Goal: Use online tool/utility: Utilize a website feature to perform a specific function

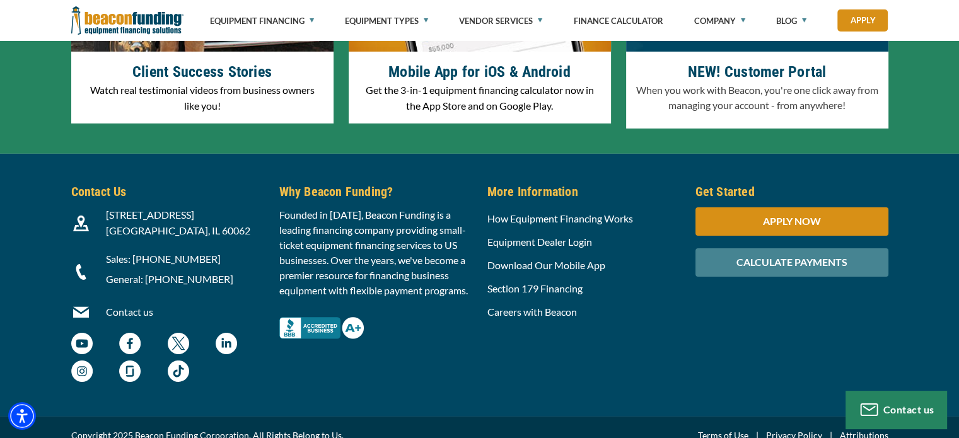
scroll to position [3833, 0]
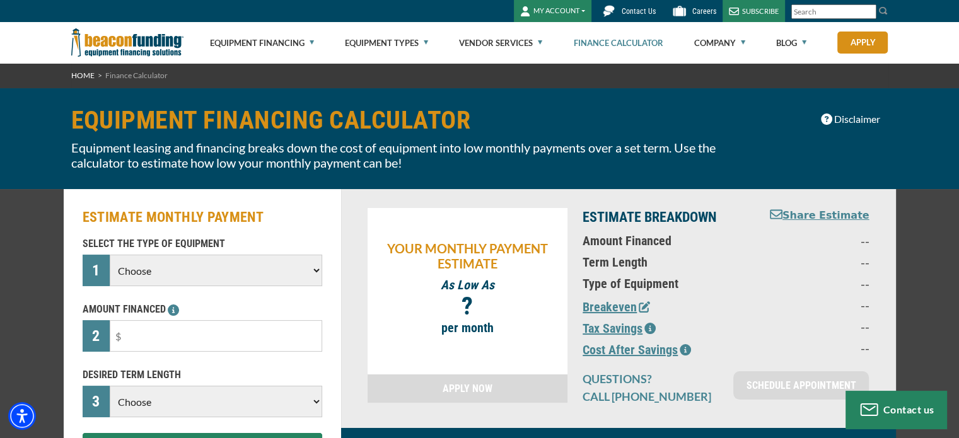
click at [258, 284] on select "Choose Backhoe Boom/Bucket Truck Chipper Commercial Mower Crane DTG/DTF Printin…" at bounding box center [216, 271] width 212 height 32
select select "22"
click at [110, 255] on select "Choose Backhoe Boom/Bucket Truck Chipper Commercial Mower Crane DTG/DTF Printin…" at bounding box center [216, 271] width 212 height 32
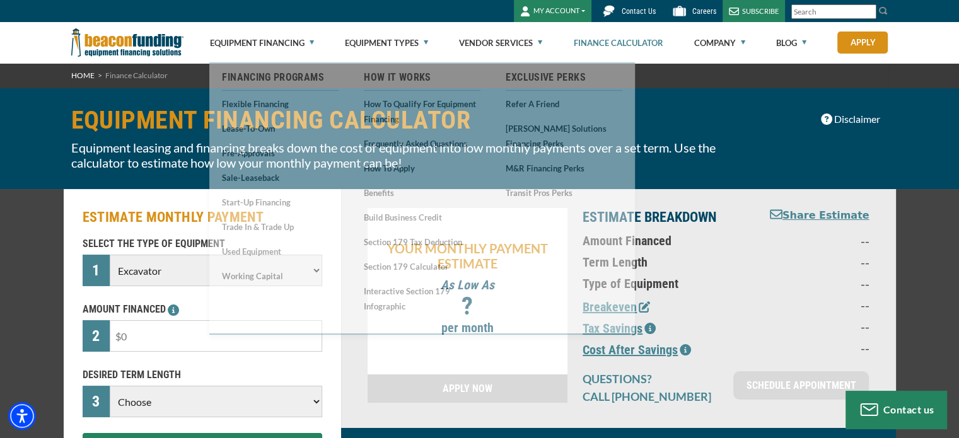
click at [186, 348] on input "text" at bounding box center [216, 336] width 212 height 32
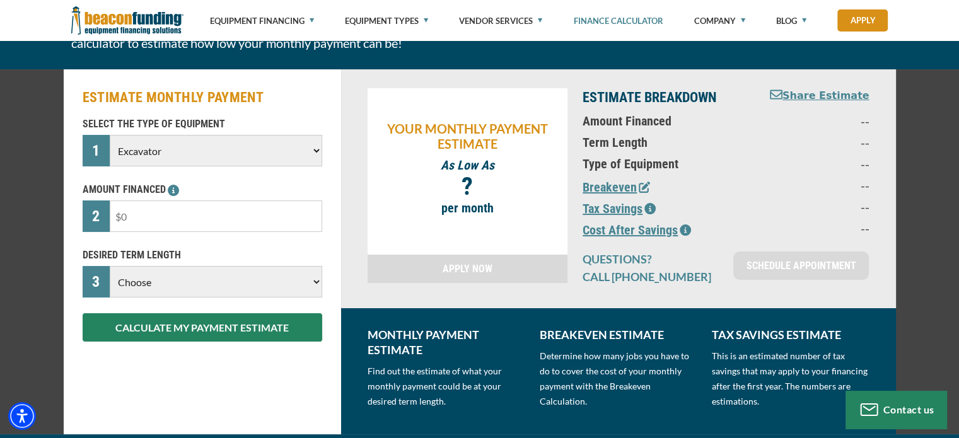
scroll to position [121, 0]
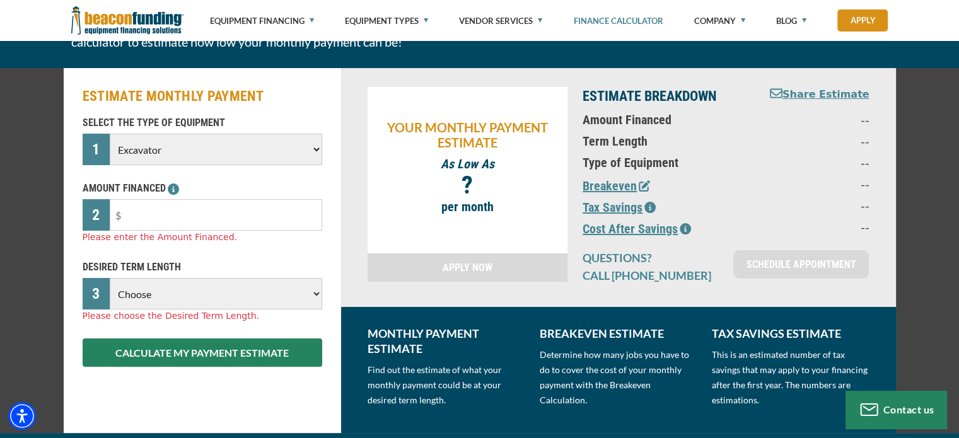
click at [189, 282] on select "Choose 36 Months 48 Months 60 Months" at bounding box center [216, 294] width 212 height 32
select select "60"
click at [110, 278] on select "Choose 36 Months 48 Months 60 Months" at bounding box center [216, 294] width 212 height 32
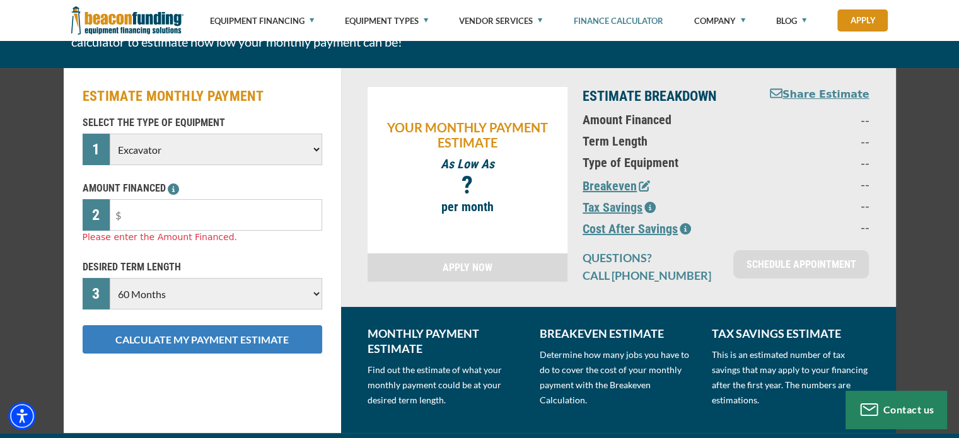
click at [200, 342] on button "CALCULATE MY PAYMENT ESTIMATE" at bounding box center [203, 339] width 240 height 28
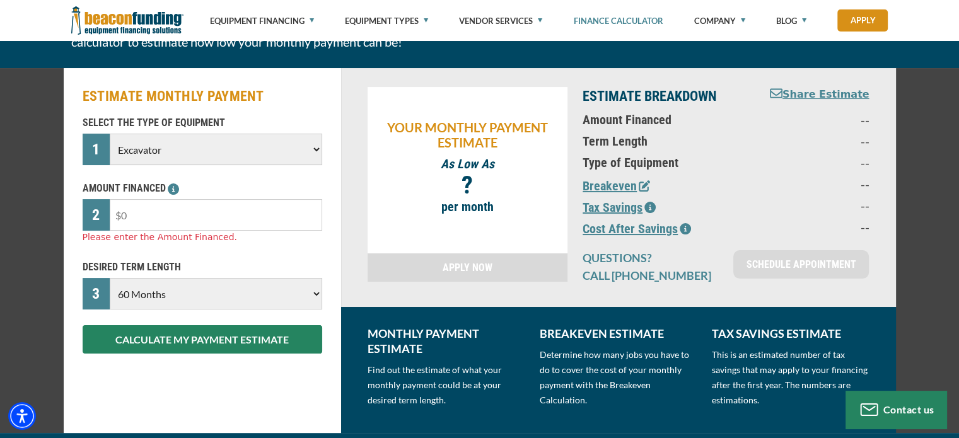
click at [233, 221] on input "text" at bounding box center [216, 215] width 212 height 32
type input "$0"
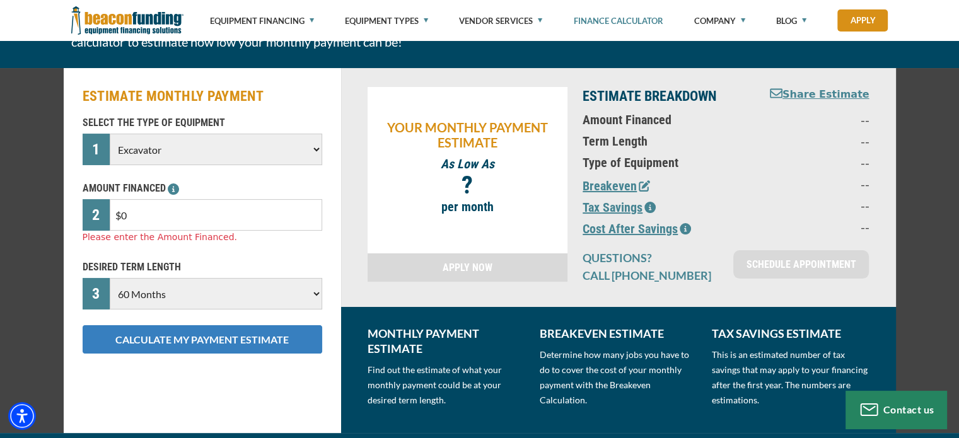
click at [216, 330] on button "CALCULATE MY PAYMENT ESTIMATE" at bounding box center [203, 339] width 240 height 28
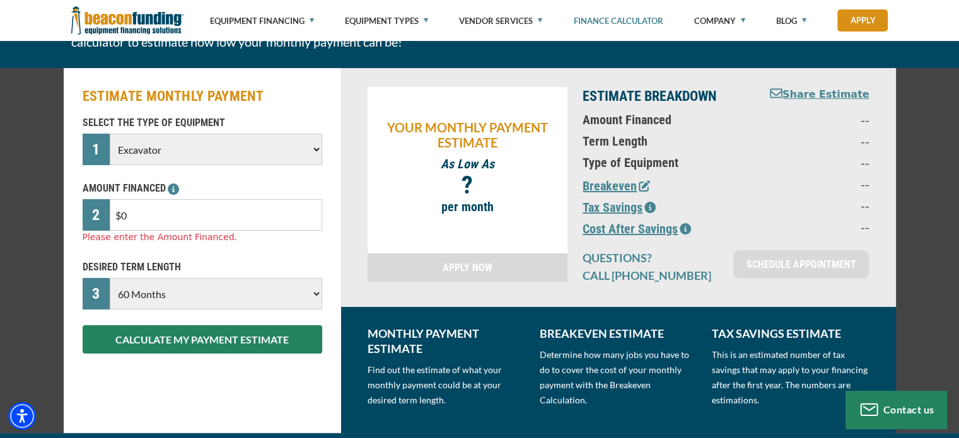
click at [223, 212] on input "$0" at bounding box center [216, 215] width 212 height 32
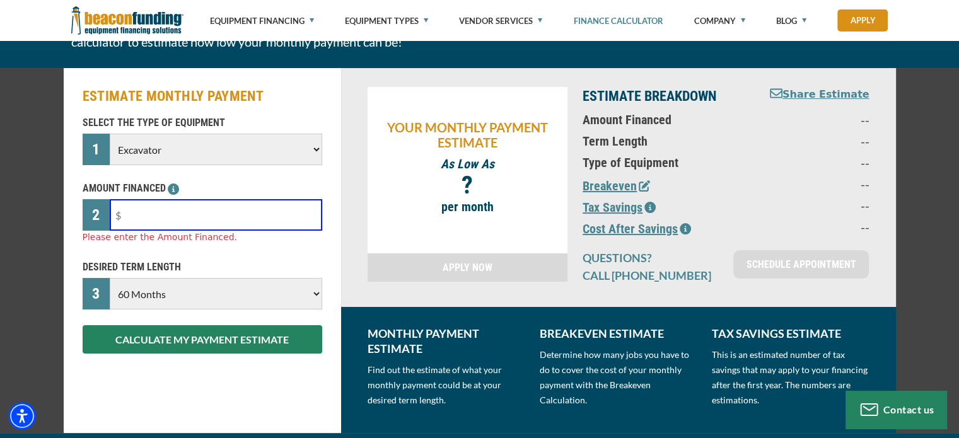
click at [243, 207] on input "text" at bounding box center [216, 215] width 212 height 32
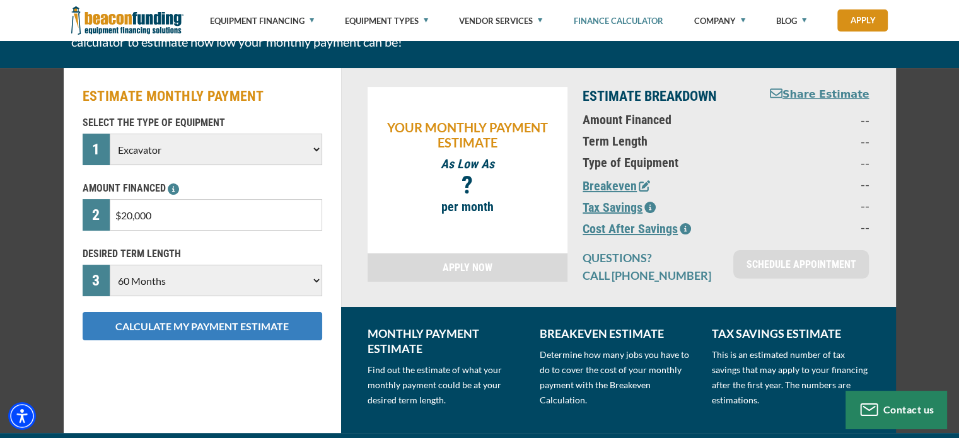
click at [252, 342] on div "ESTIMATE MONTHLY PAYMENT SELECT THE TYPE OF EQUIPMENT 1 Choose Backhoe Boom/Buc…" at bounding box center [202, 250] width 277 height 365
click at [257, 324] on button "CALCULATE MY PAYMENT ESTIMATE" at bounding box center [203, 326] width 240 height 28
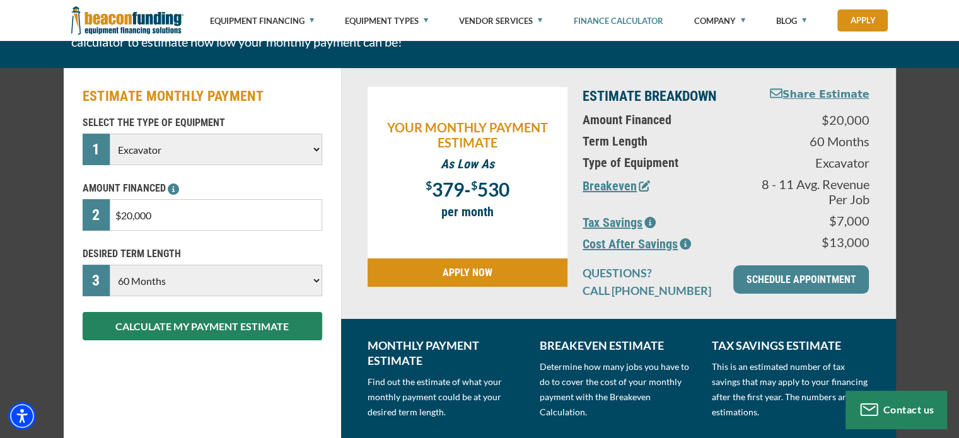
click at [265, 205] on input "$20,000" at bounding box center [216, 215] width 212 height 32
type input "$2"
type input "$140,000"
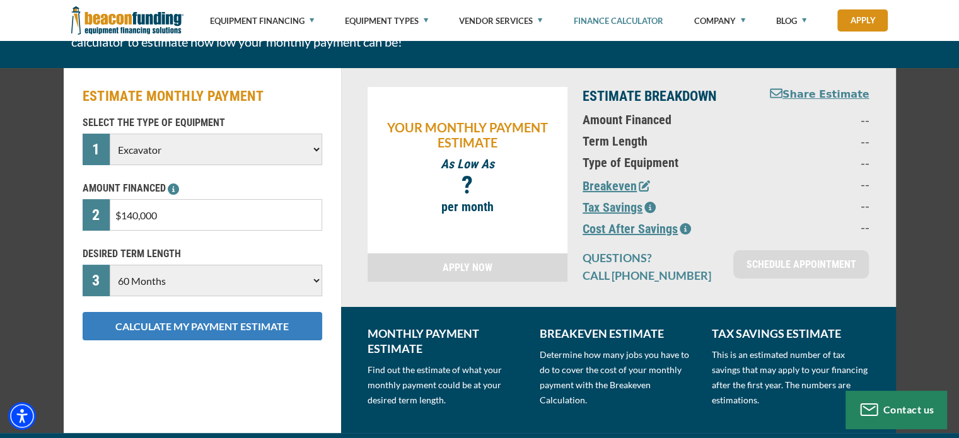
click at [268, 329] on button "CALCULATE MY PAYMENT ESTIMATE" at bounding box center [203, 326] width 240 height 28
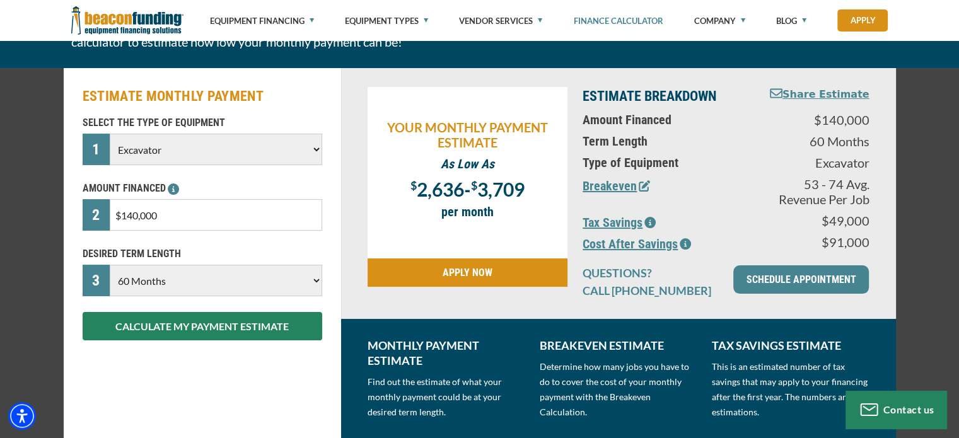
click at [486, 214] on p "per month" at bounding box center [468, 211] width 188 height 15
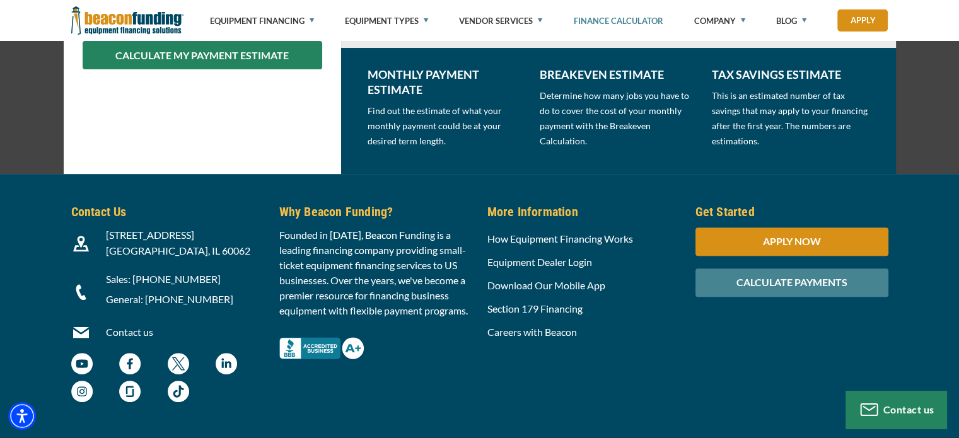
scroll to position [393, 0]
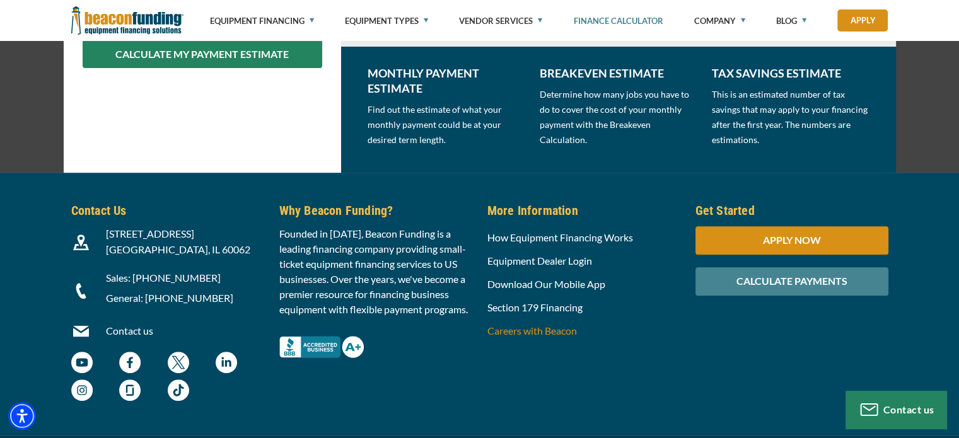
click at [547, 332] on link "Careers with Beacon" at bounding box center [532, 331] width 90 height 12
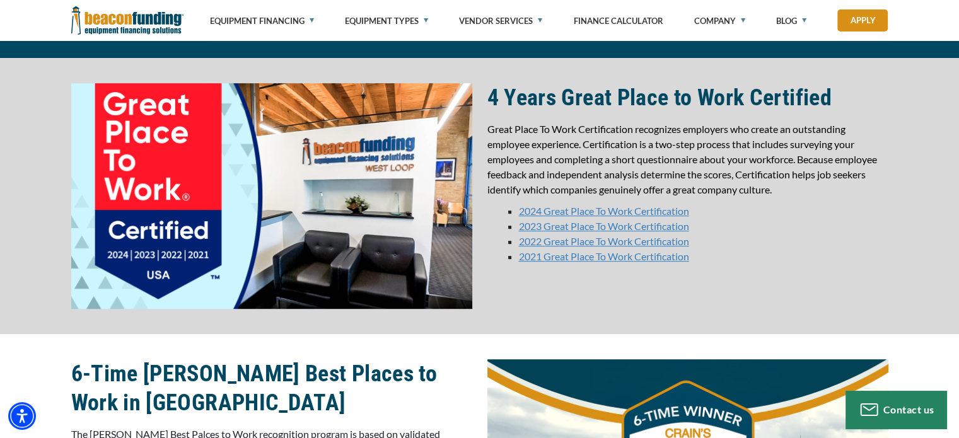
scroll to position [706, 0]
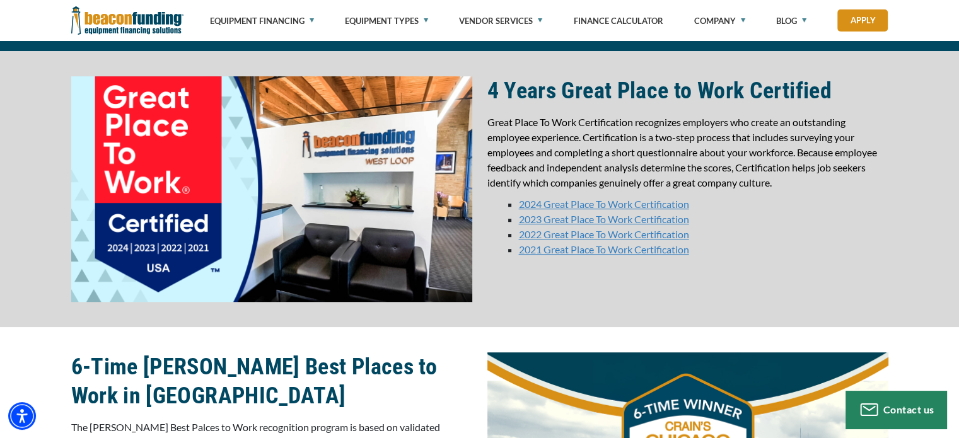
click at [526, 204] on link "2024 Great Place To Work Certification" at bounding box center [604, 204] width 170 height 12
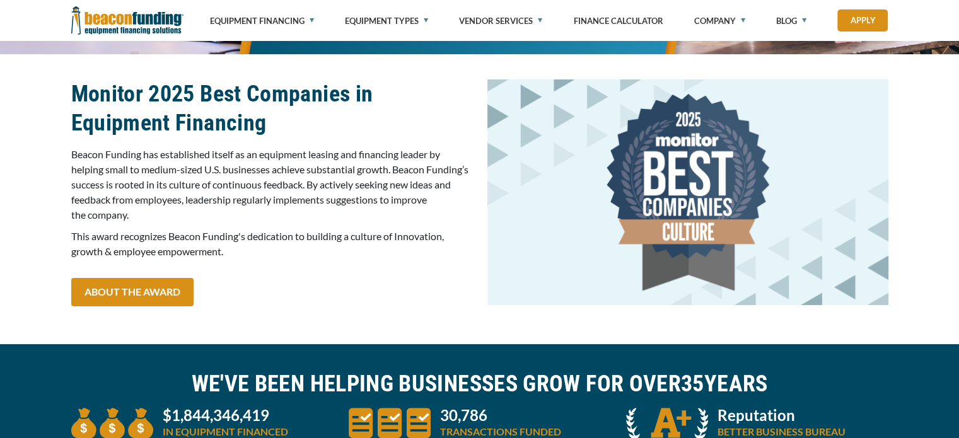
scroll to position [290, 0]
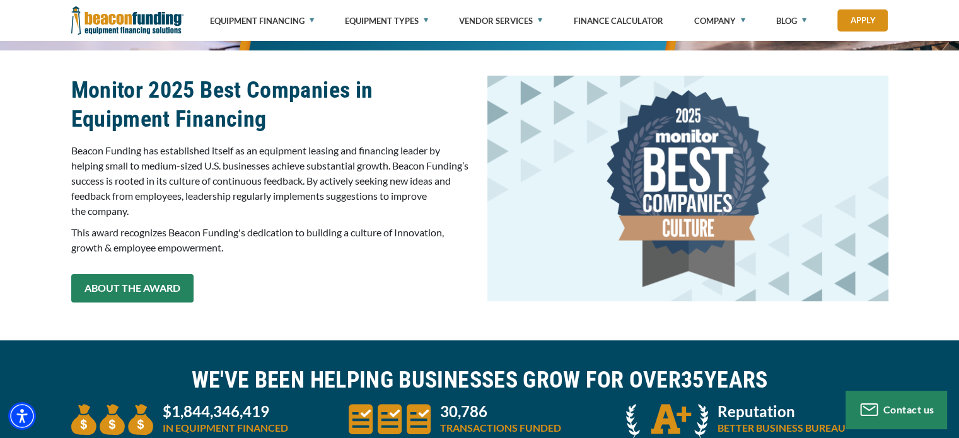
click at [124, 287] on link "ABOUT THE AWARD" at bounding box center [132, 288] width 122 height 28
